Goal: Information Seeking & Learning: Learn about a topic

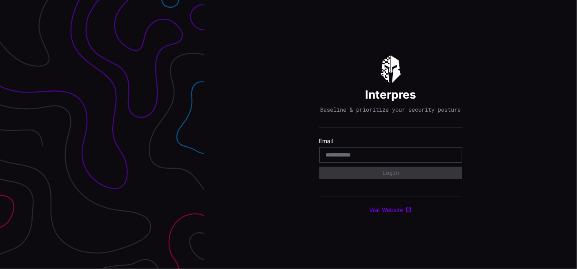
click at [353, 159] on input "email" at bounding box center [391, 154] width 130 height 7
type input "**********"
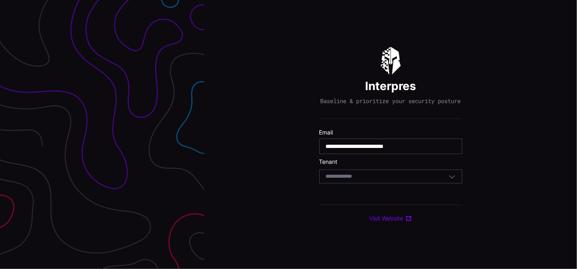
click at [381, 177] on div "Select Tenant" at bounding box center [387, 176] width 122 height 7
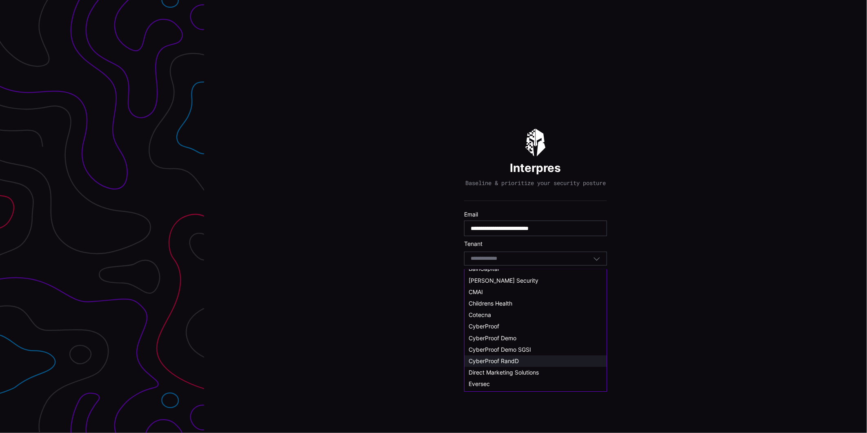
scroll to position [45, 0]
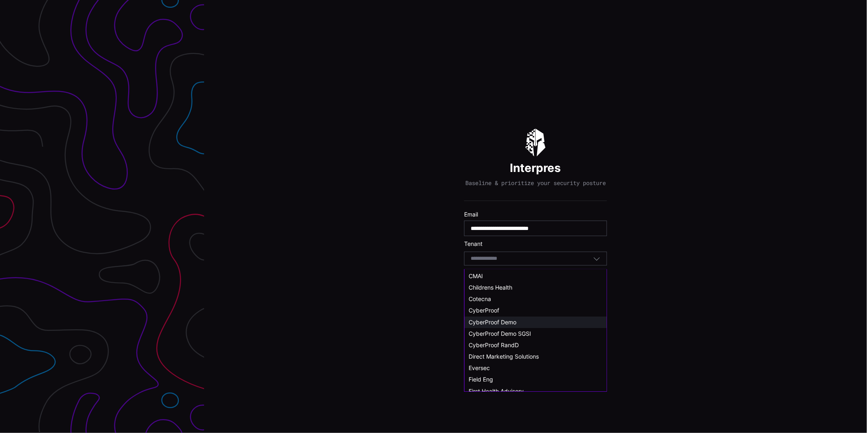
click at [498, 269] on span "CyberProof Demo" at bounding box center [492, 321] width 48 height 7
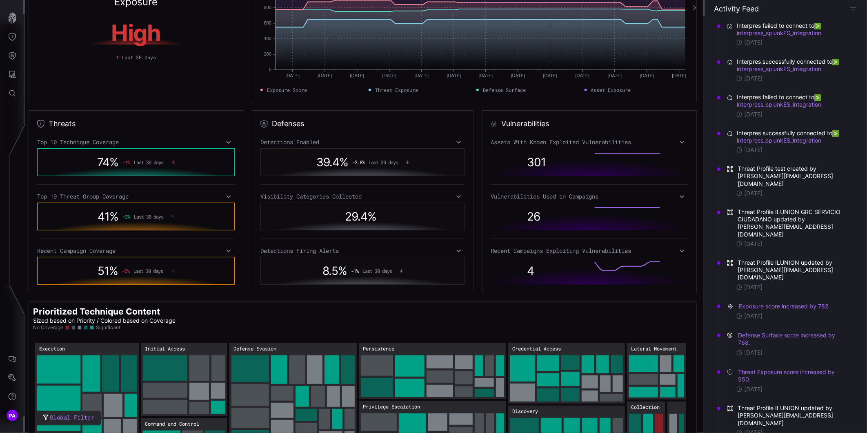
scroll to position [78, 0]
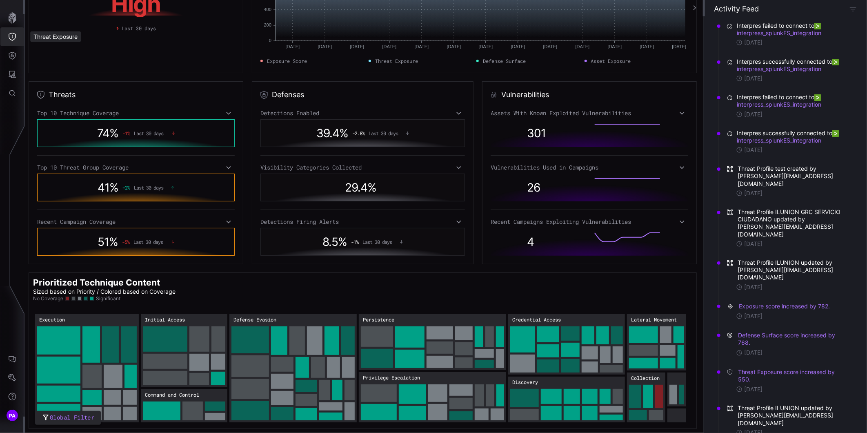
click at [12, 38] on icon "Threat Exposure" at bounding box center [12, 37] width 7 height 8
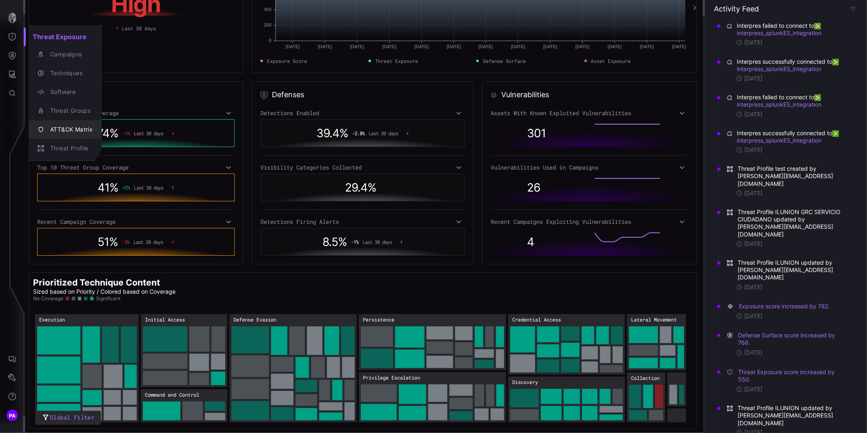
click at [64, 125] on div "ATT&CK Matrix" at bounding box center [69, 129] width 47 height 10
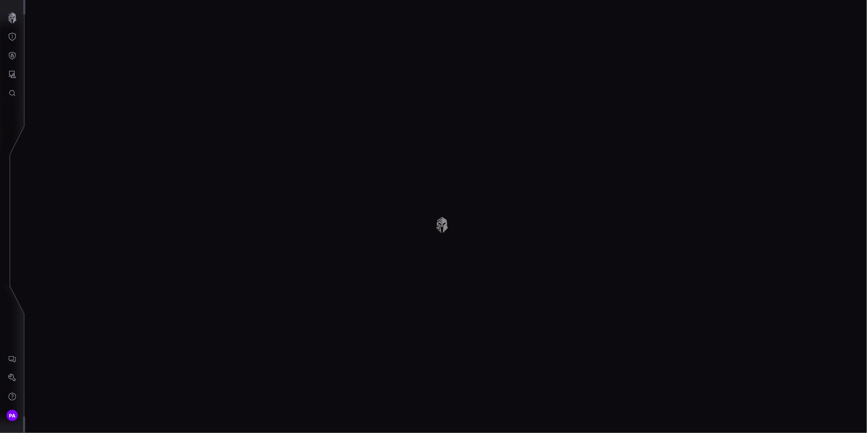
click at [64, 87] on div "ATT&CK Matrix" at bounding box center [59, 84] width 35 height 6
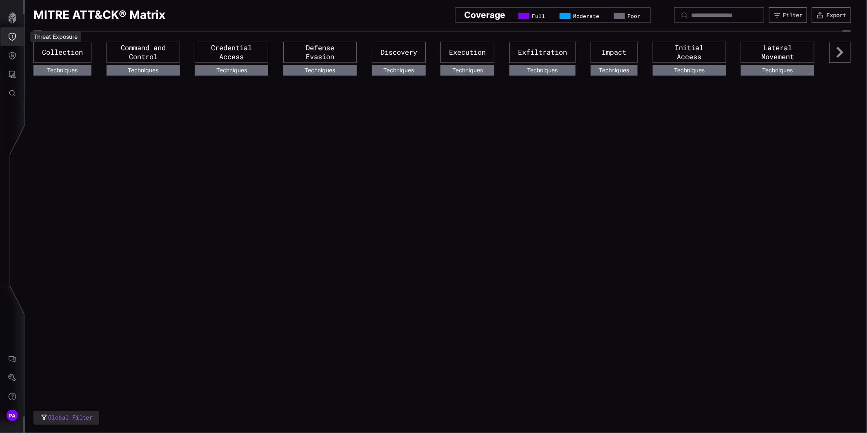
click at [19, 34] on button "Threat Exposure" at bounding box center [12, 36] width 24 height 19
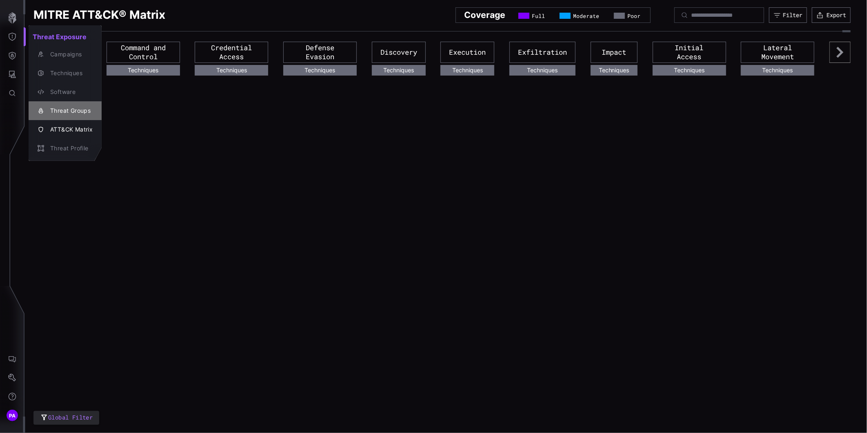
click at [65, 108] on div "Threat Groups" at bounding box center [69, 111] width 47 height 10
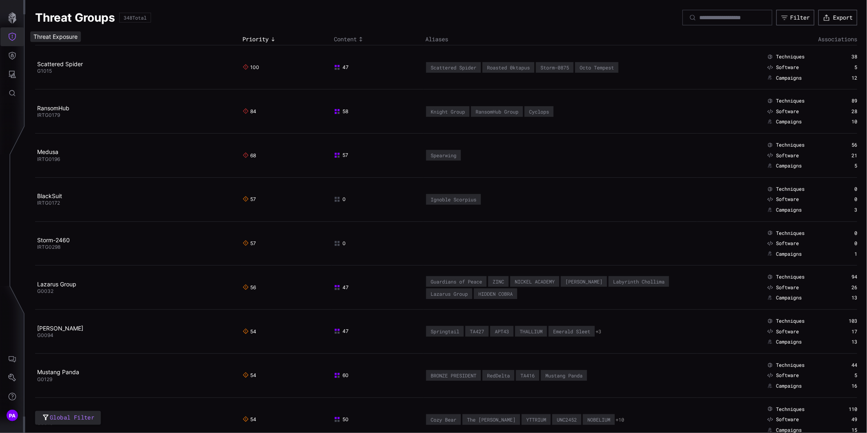
click at [15, 38] on icon "Threat Exposure" at bounding box center [12, 37] width 7 height 8
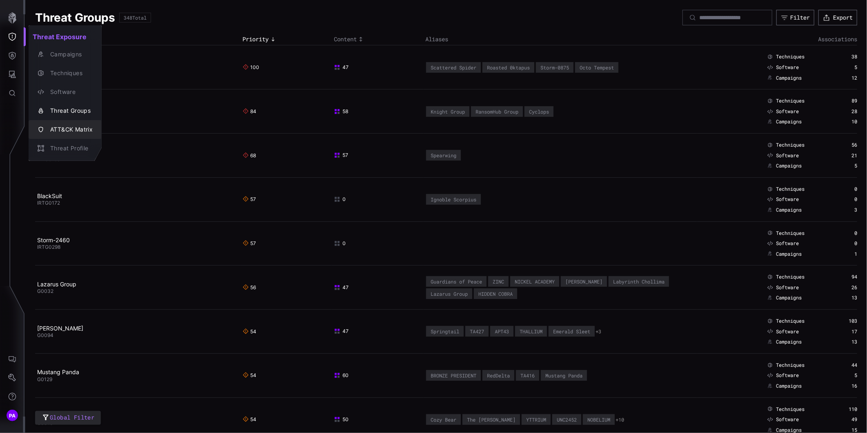
click at [63, 127] on div "ATT&CK Matrix" at bounding box center [69, 129] width 47 height 10
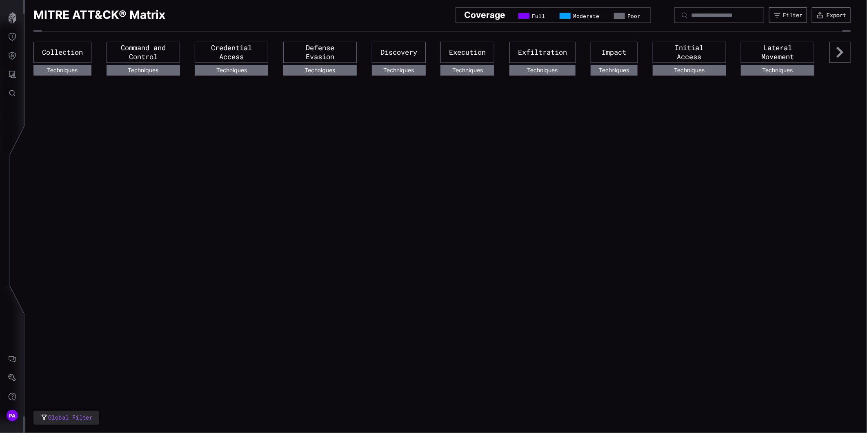
click at [475, 13] on h2 "Coverage" at bounding box center [484, 14] width 41 height 11
click at [850, 42] on icon at bounding box center [839, 52] width 21 height 21
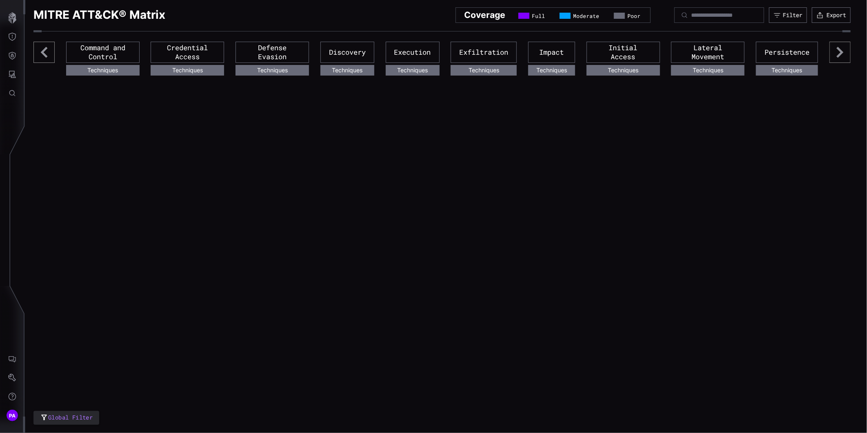
click at [48, 54] on icon at bounding box center [43, 52] width 21 height 21
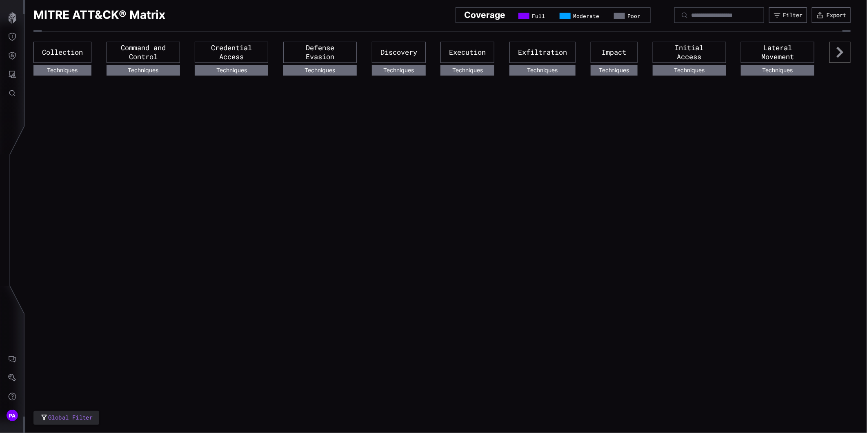
click at [144, 113] on div "Global Filter MITRE ATT&CK® Matrix Coverage Full Moderate Poor Filter Export Co…" at bounding box center [445, 216] width 841 height 433
click at [148, 99] on div "Global Filter MITRE ATT&CK® Matrix Coverage Full Moderate Poor Filter Export Co…" at bounding box center [445, 216] width 841 height 433
click at [7, 37] on button "Threat Exposure" at bounding box center [12, 36] width 24 height 19
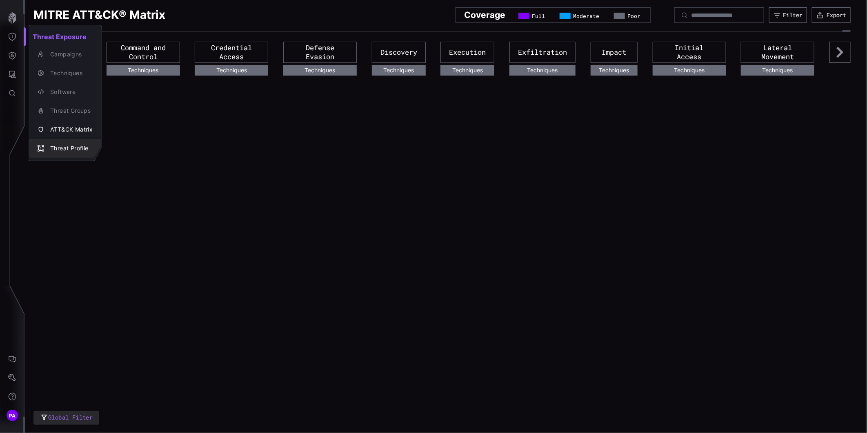
click at [59, 149] on div "Threat Profile" at bounding box center [69, 148] width 47 height 10
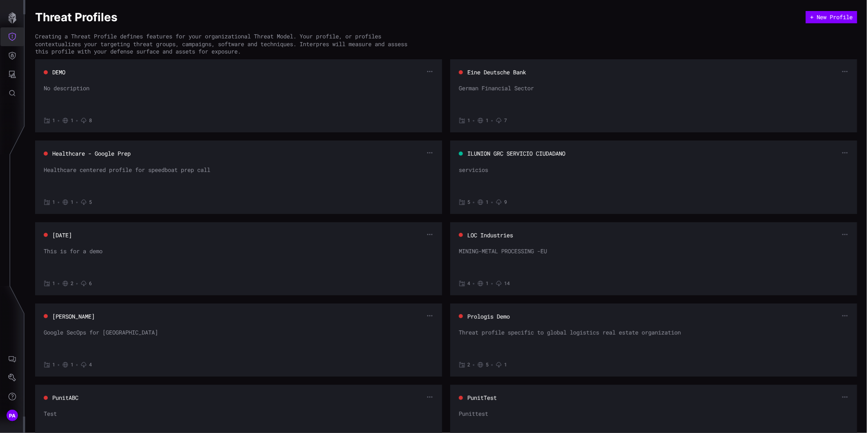
click at [9, 39] on icon "Threat Exposure" at bounding box center [12, 37] width 8 height 8
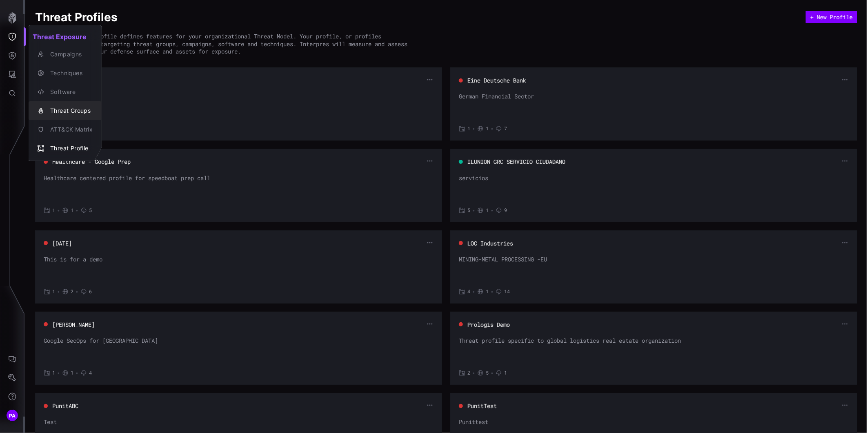
click at [53, 107] on div "Threat Groups" at bounding box center [69, 111] width 47 height 10
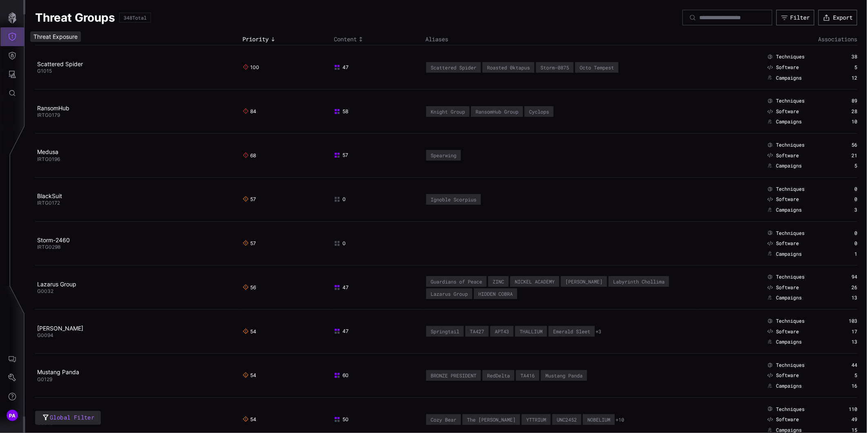
drag, startPoint x: 16, startPoint y: 39, endPoint x: 25, endPoint y: 43, distance: 9.7
click at [16, 39] on button "Threat Exposure" at bounding box center [12, 36] width 24 height 19
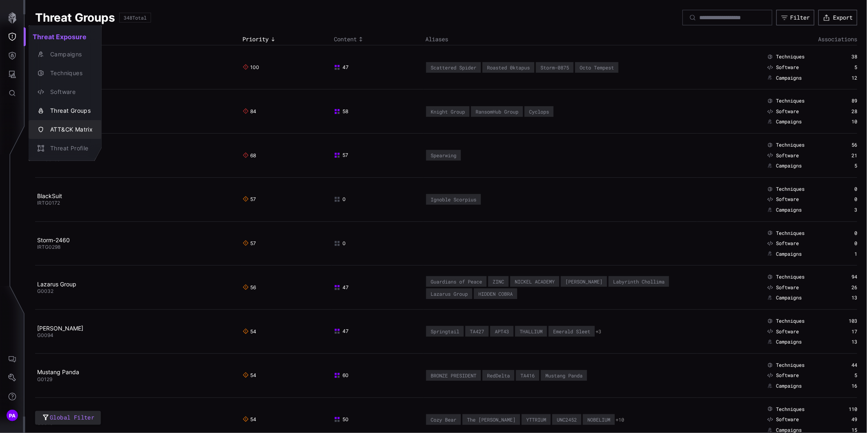
click at [67, 131] on div "ATT&CK Matrix" at bounding box center [69, 129] width 47 height 10
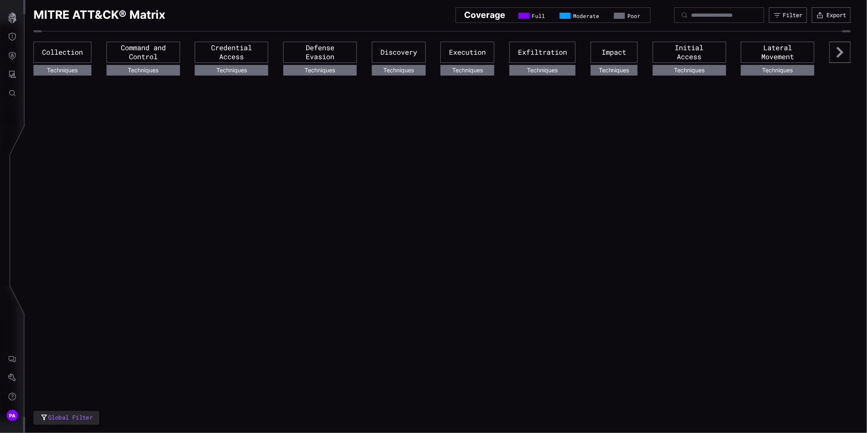
click at [67, 50] on div "Collection" at bounding box center [62, 52] width 58 height 21
click at [516, 10] on div "Coverage Full Moderate Poor" at bounding box center [552, 15] width 195 height 16
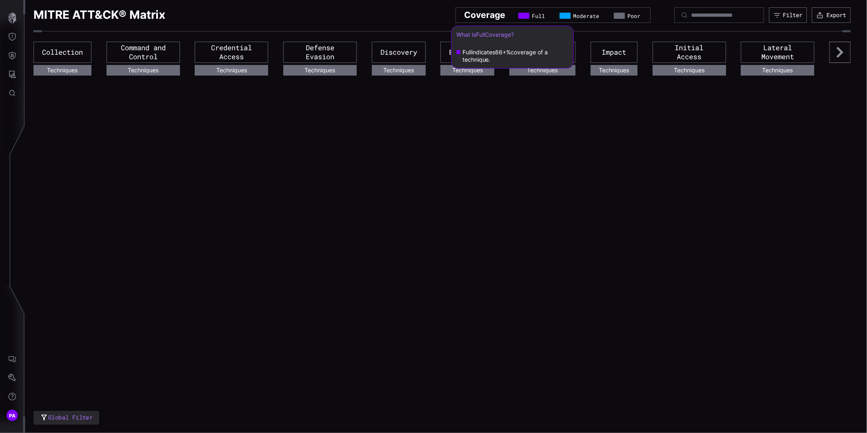
click at [532, 14] on span "Full" at bounding box center [538, 16] width 13 height 7
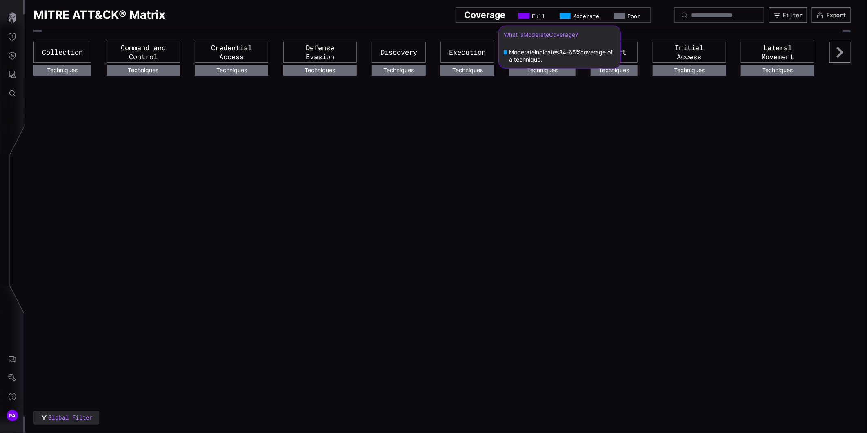
click at [573, 17] on span "Moderate" at bounding box center [586, 16] width 26 height 7
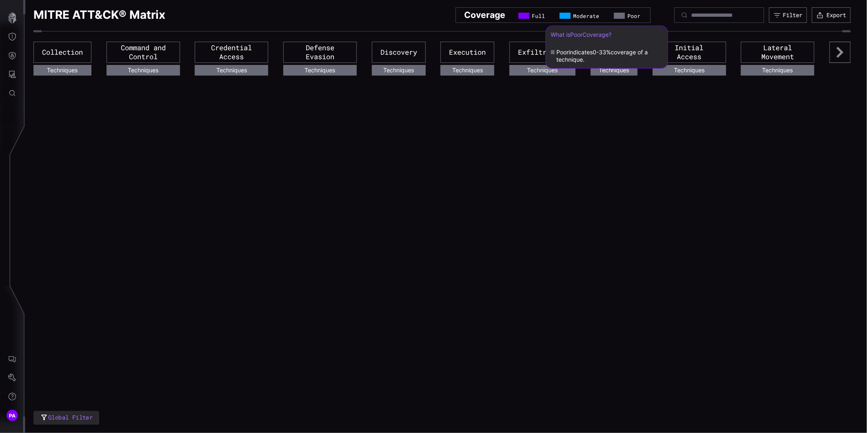
click at [614, 18] on div at bounding box center [619, 16] width 11 height 6
